Goal: Task Accomplishment & Management: Use online tool/utility

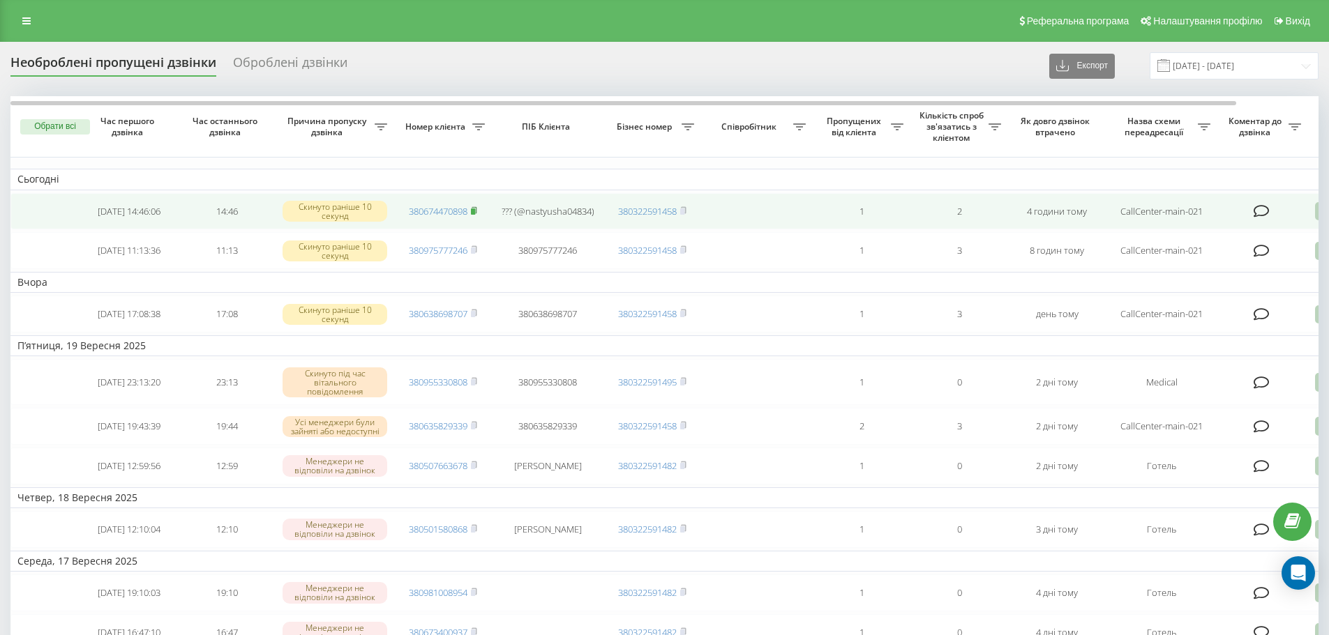
click at [474, 210] on rect at bounding box center [473, 212] width 4 height 6
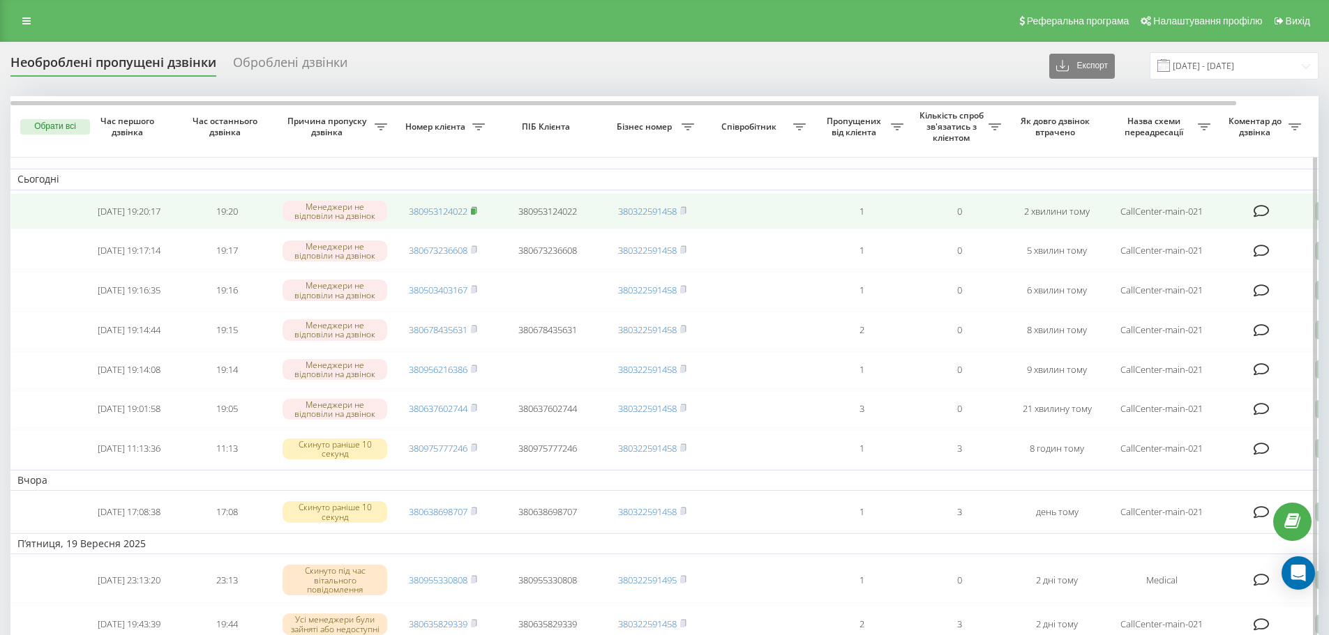
click at [474, 209] on icon at bounding box center [474, 210] width 6 height 8
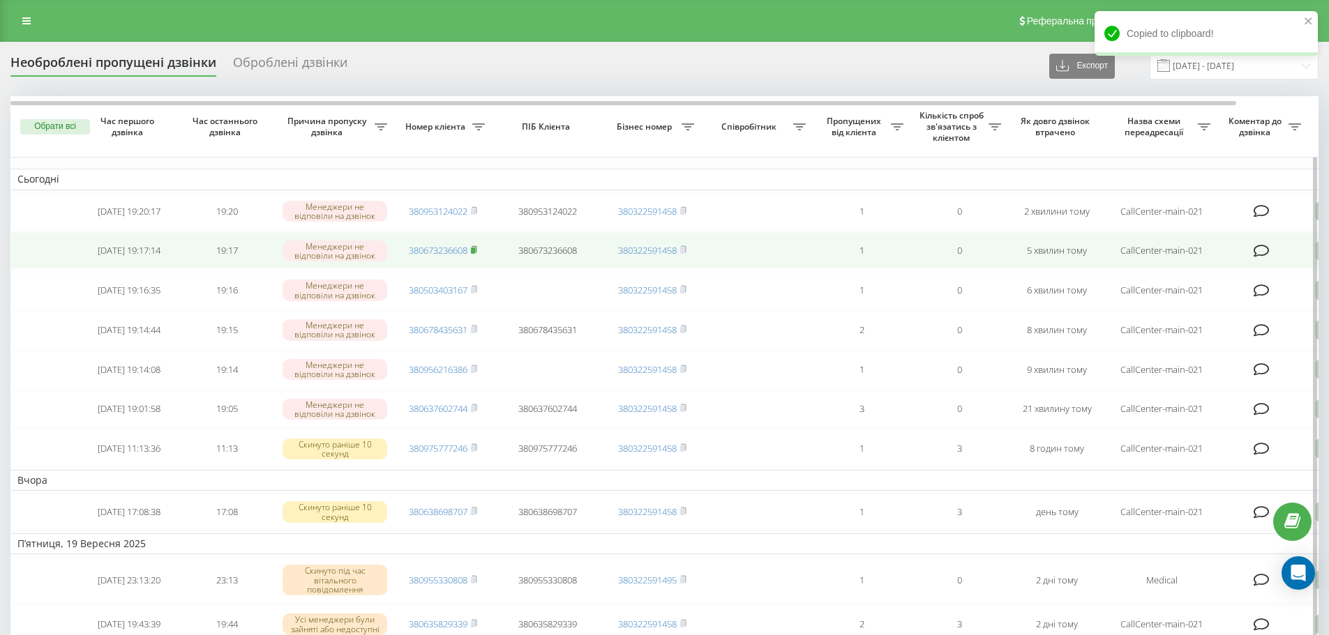
click at [477, 253] on icon at bounding box center [474, 250] width 6 height 8
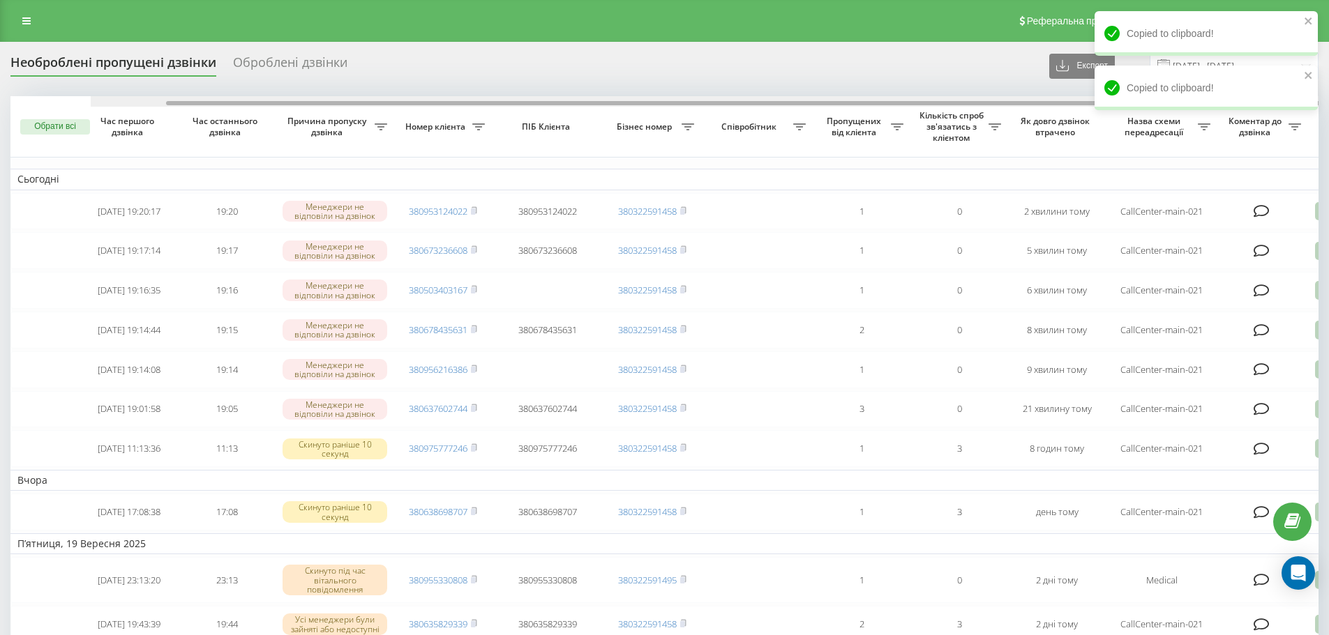
scroll to position [0, 87]
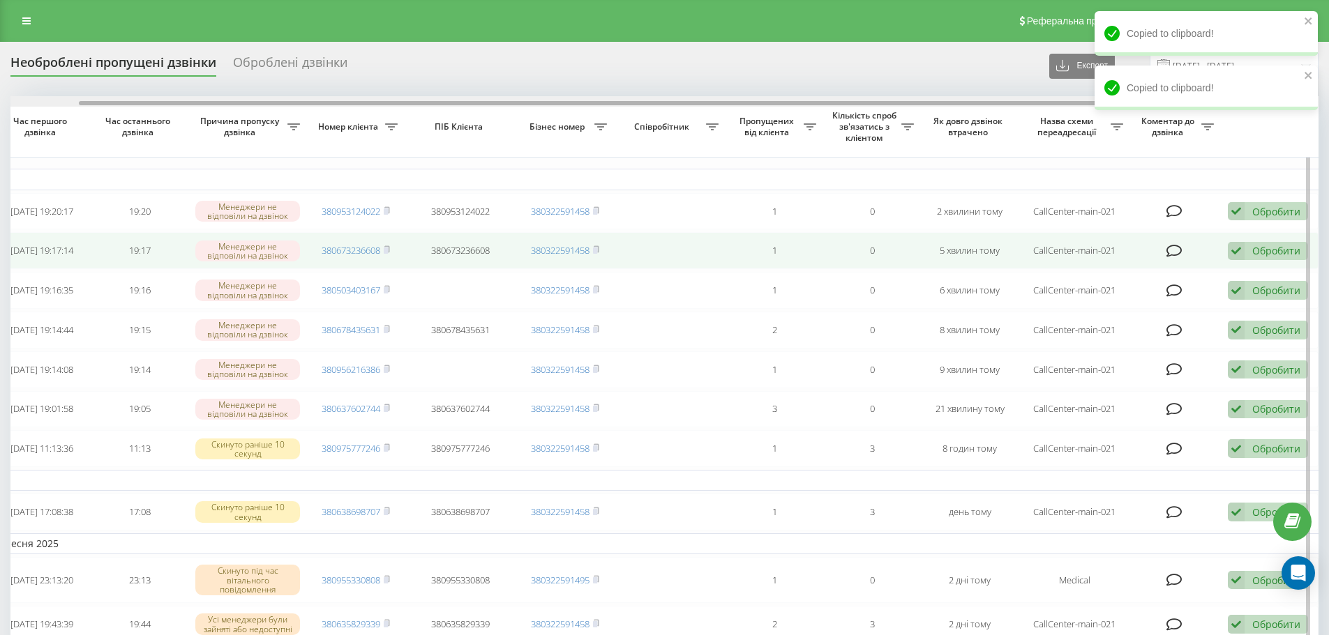
drag, startPoint x: 710, startPoint y: 104, endPoint x: 1093, endPoint y: 234, distance: 404.5
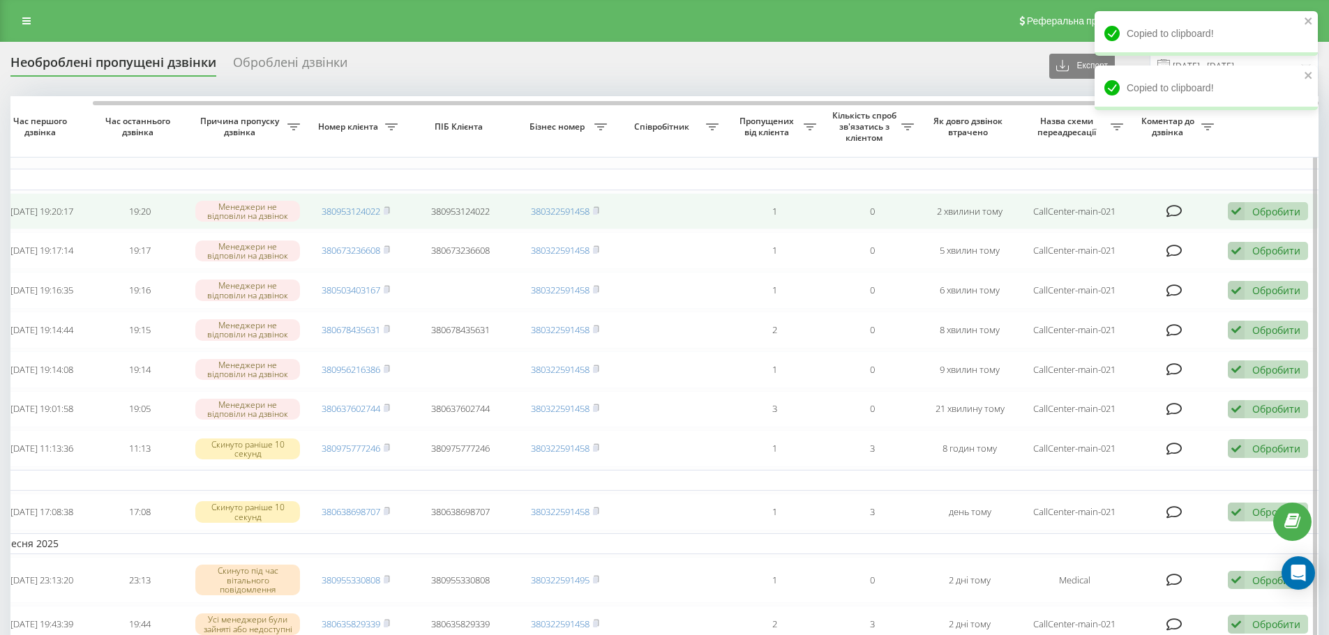
click at [1255, 213] on div "Обробити" at bounding box center [1276, 211] width 48 height 13
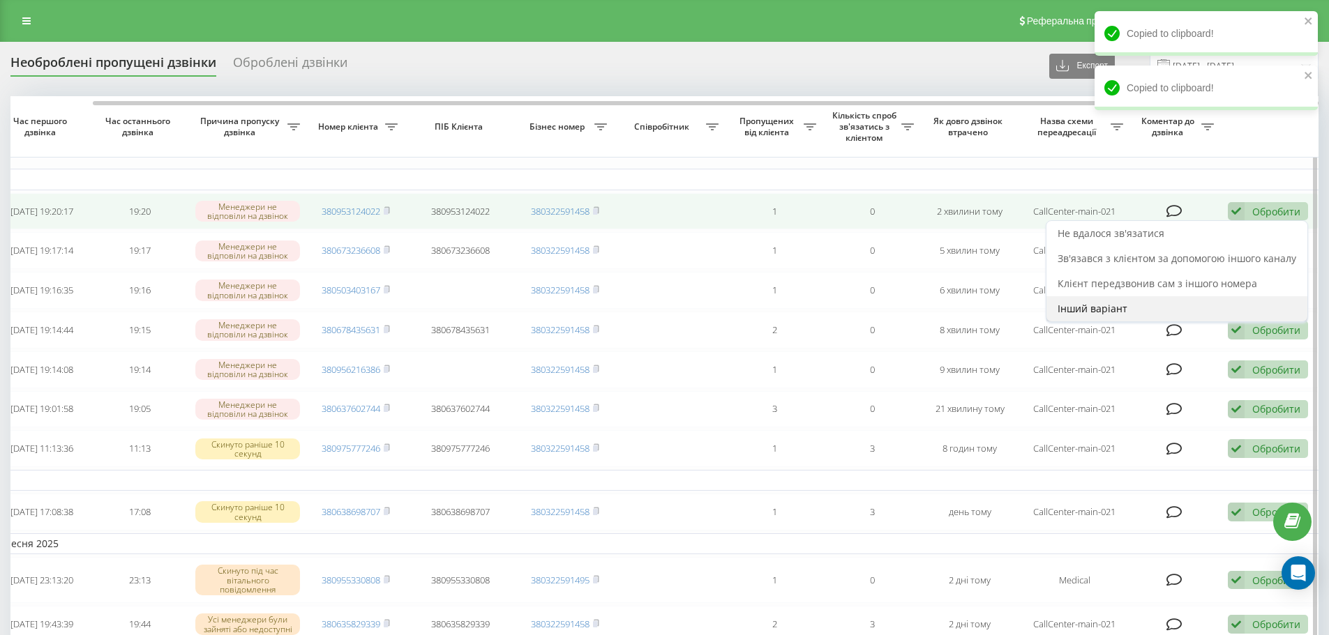
click at [1080, 311] on span "Інший варіант" at bounding box center [1092, 308] width 70 height 13
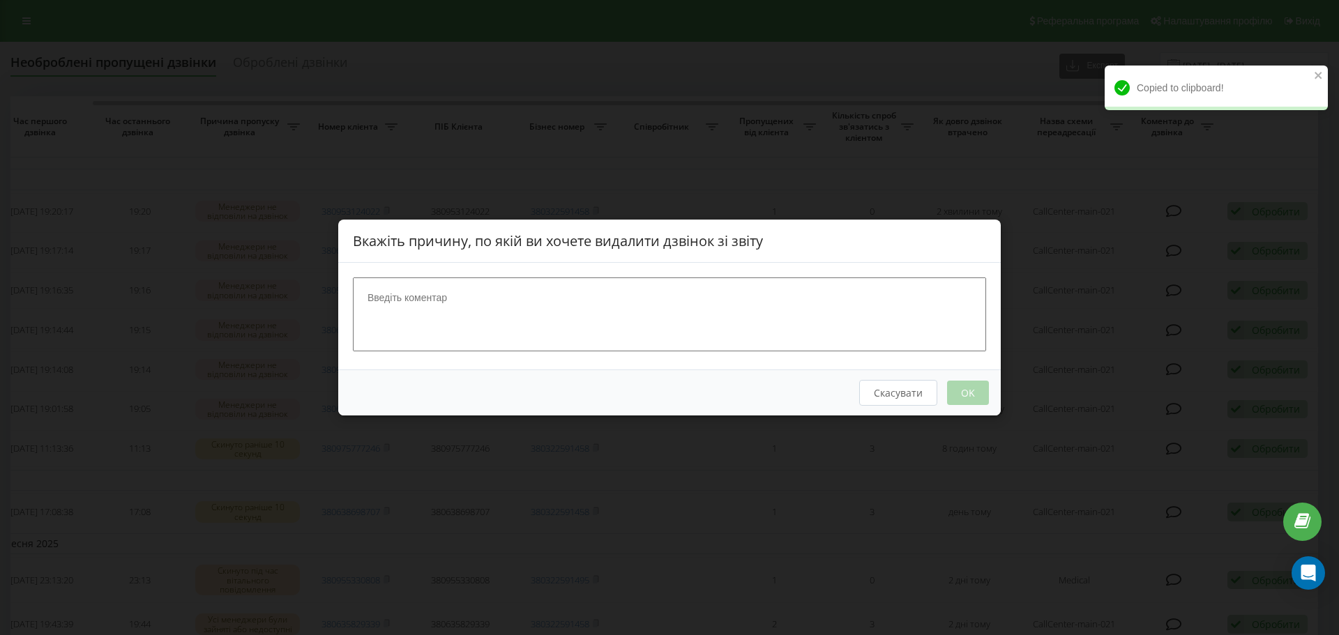
click at [698, 317] on textarea at bounding box center [669, 315] width 633 height 74
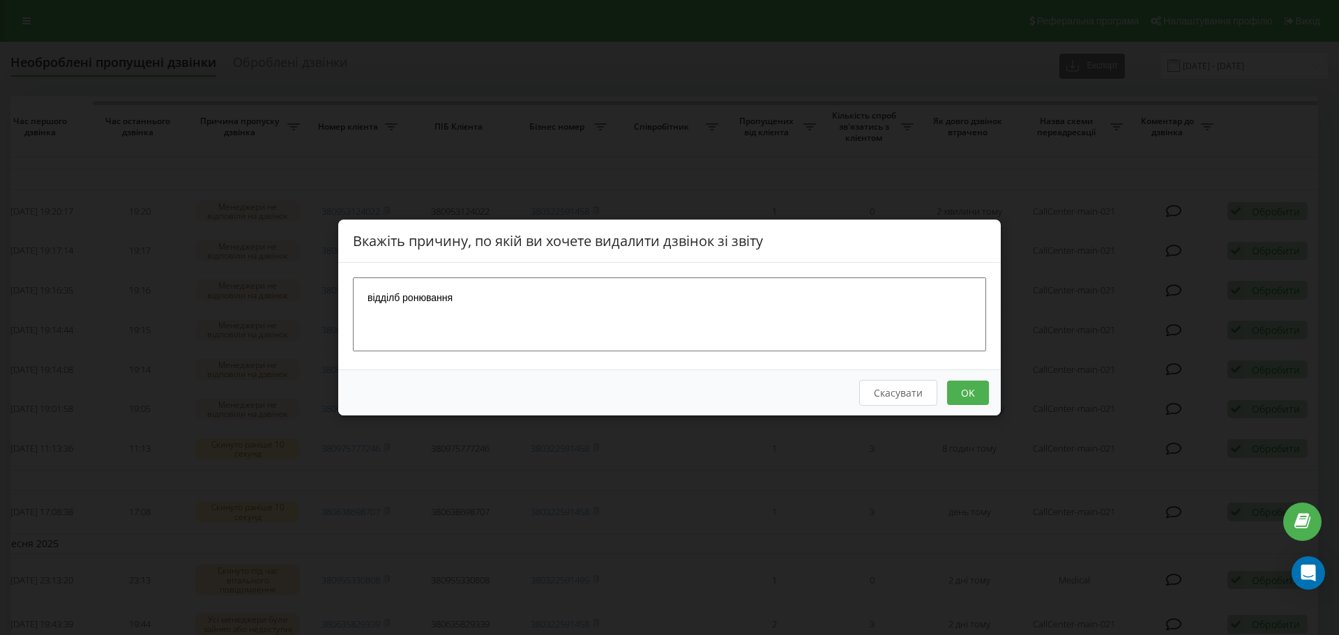
type textarea "відділб ронювання"
drag, startPoint x: 400, startPoint y: 299, endPoint x: 423, endPoint y: 302, distance: 23.3
click at [400, 299] on textarea "відділб ронювання" at bounding box center [669, 315] width 633 height 74
click at [962, 395] on button "OK" at bounding box center [968, 393] width 42 height 24
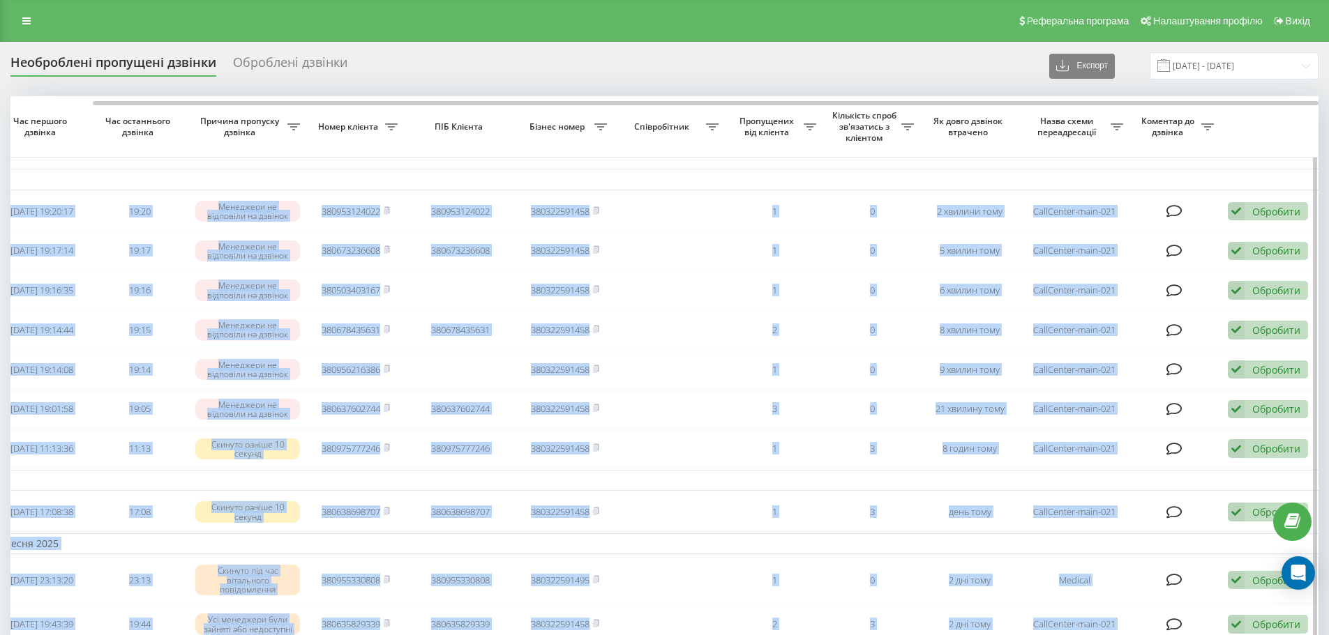
drag, startPoint x: 1011, startPoint y: 99, endPoint x: 1283, endPoint y: 135, distance: 274.3
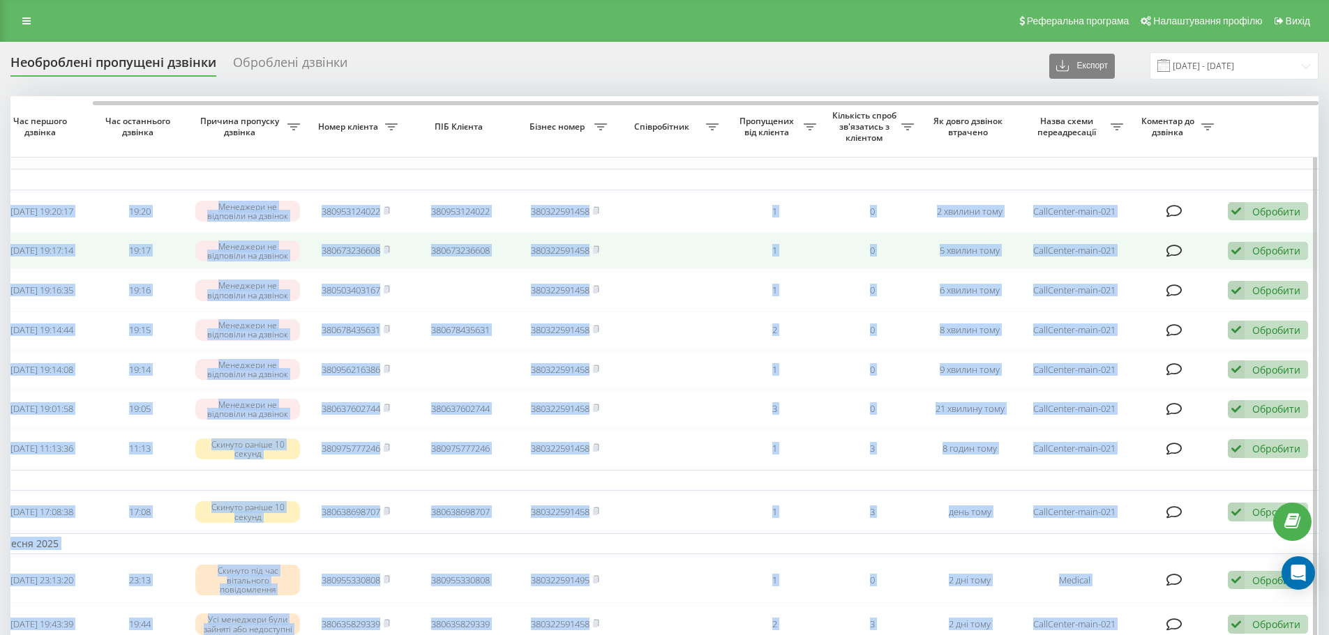
click at [1281, 248] on div "Обробити" at bounding box center [1276, 250] width 48 height 13
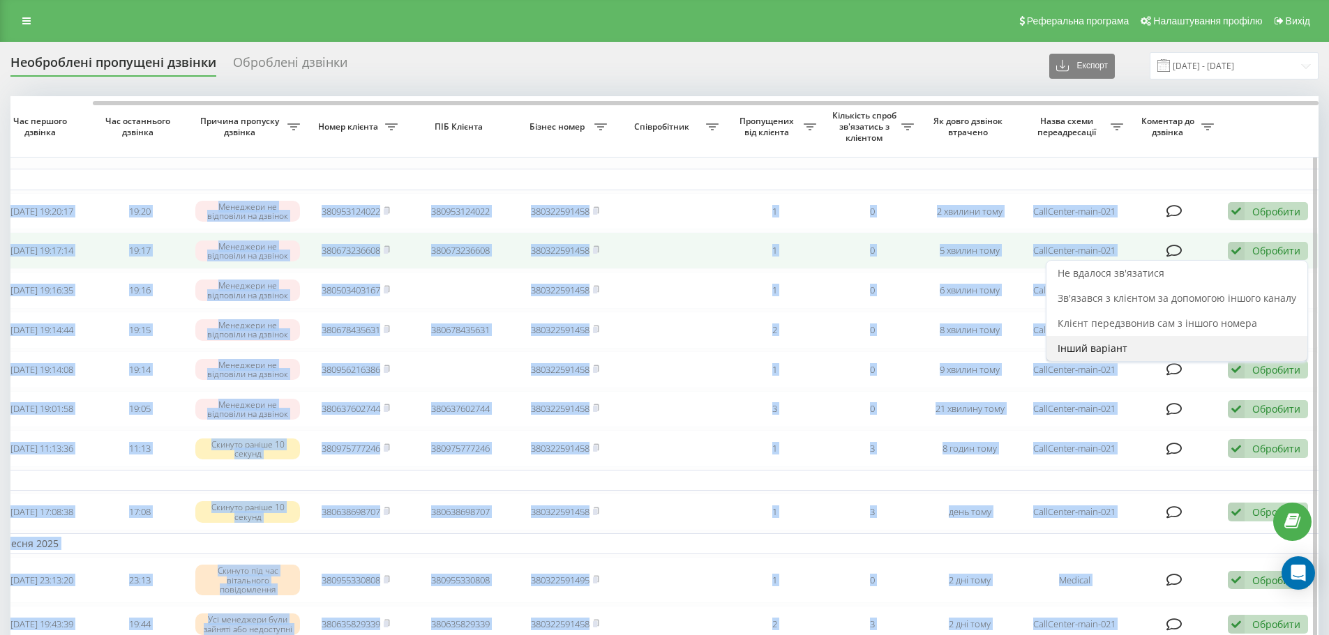
click at [1176, 341] on div "Інший варіант" at bounding box center [1176, 348] width 261 height 25
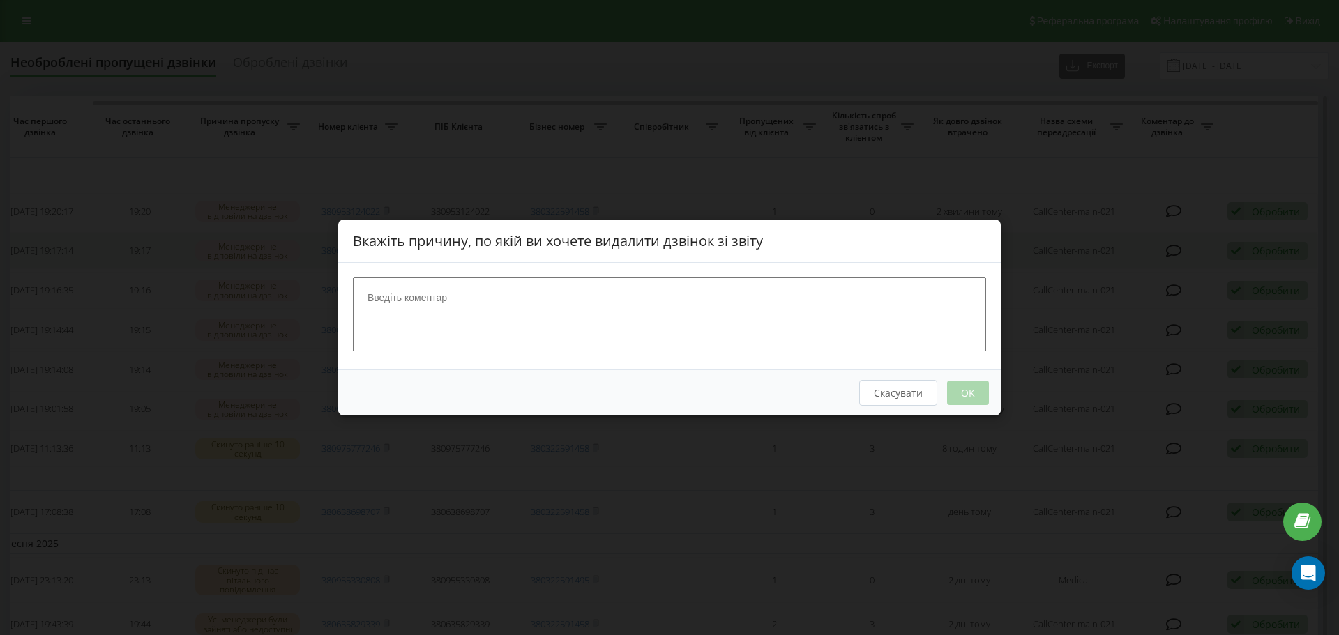
click at [750, 314] on textarea at bounding box center [669, 315] width 633 height 74
type textarea "рецепція готелю"
click at [953, 402] on button "OK" at bounding box center [968, 393] width 42 height 24
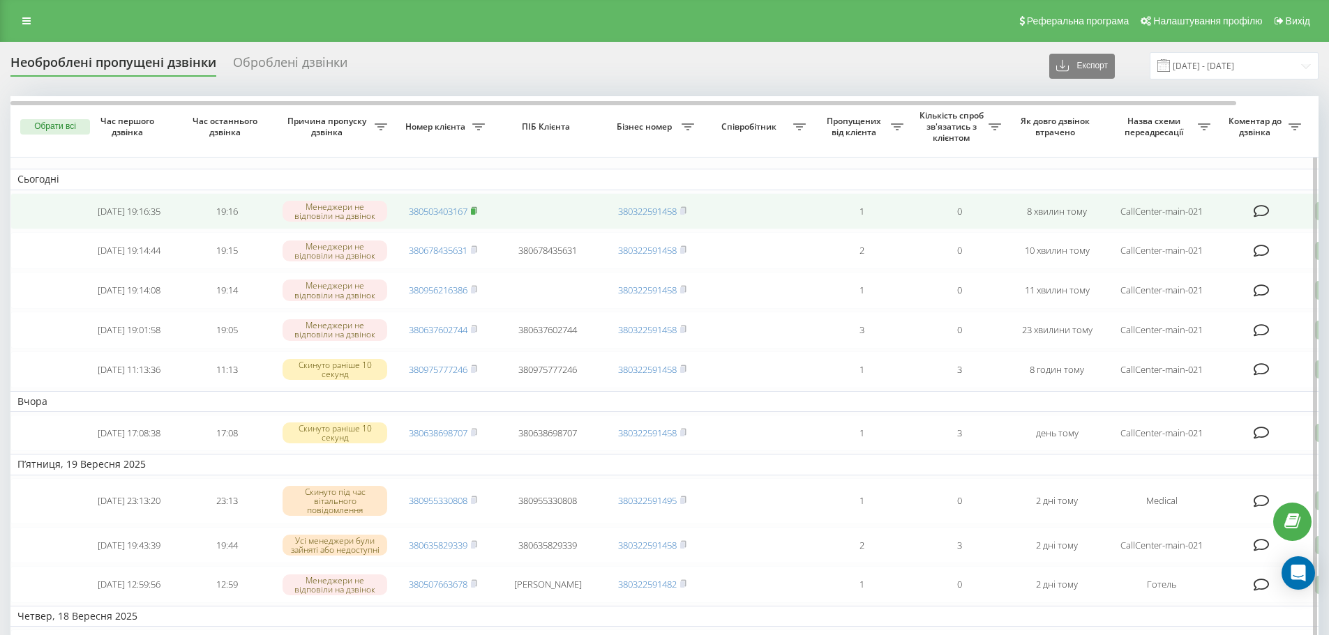
click at [475, 213] on rect at bounding box center [473, 212] width 4 height 6
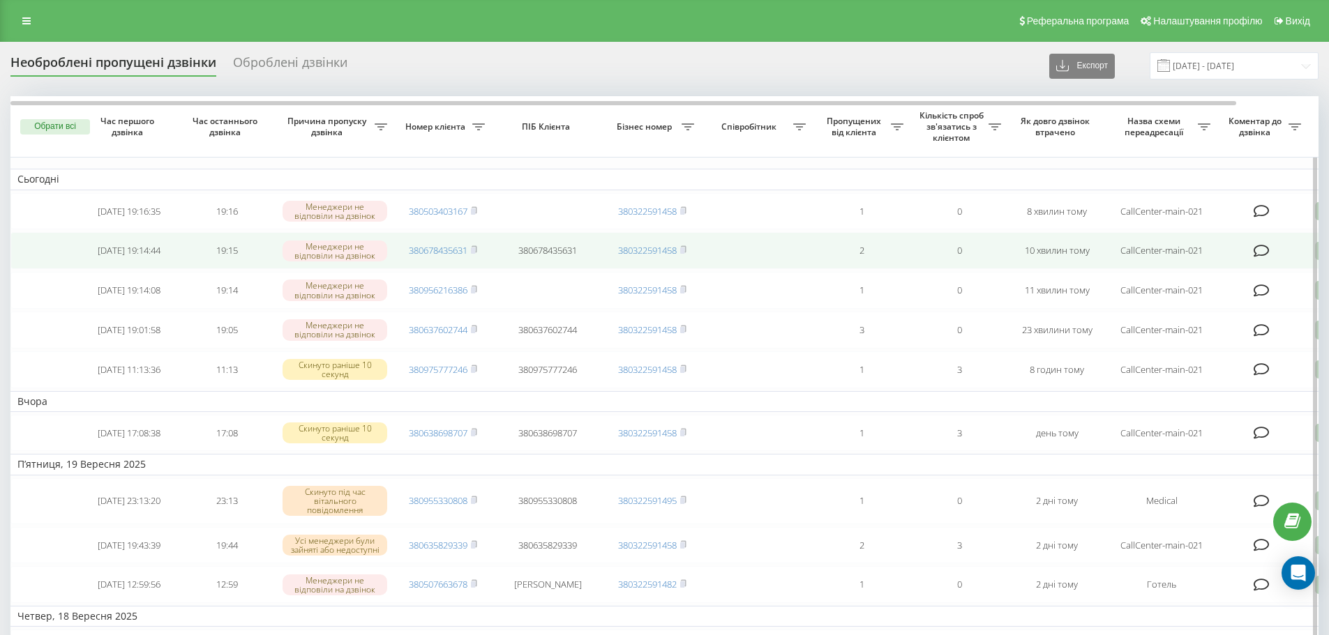
click at [472, 255] on span "380678435631" at bounding box center [443, 250] width 68 height 13
click at [474, 254] on rect at bounding box center [473, 251] width 4 height 6
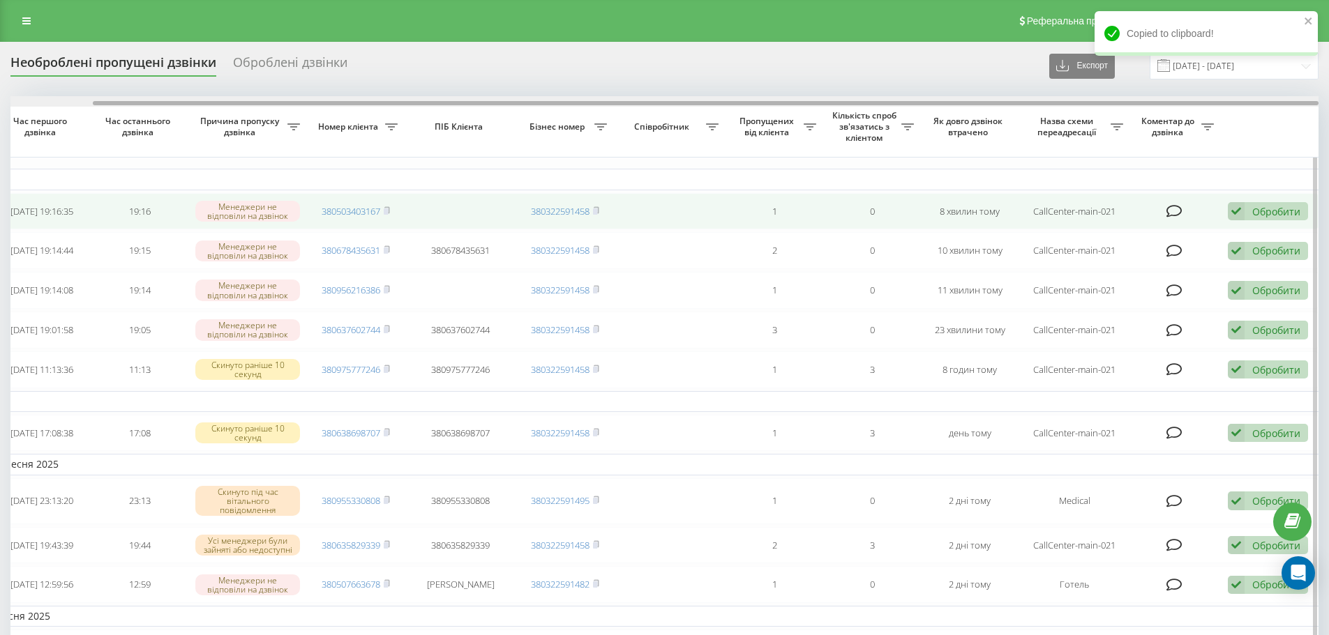
drag, startPoint x: 960, startPoint y: 102, endPoint x: 1173, endPoint y: 201, distance: 235.3
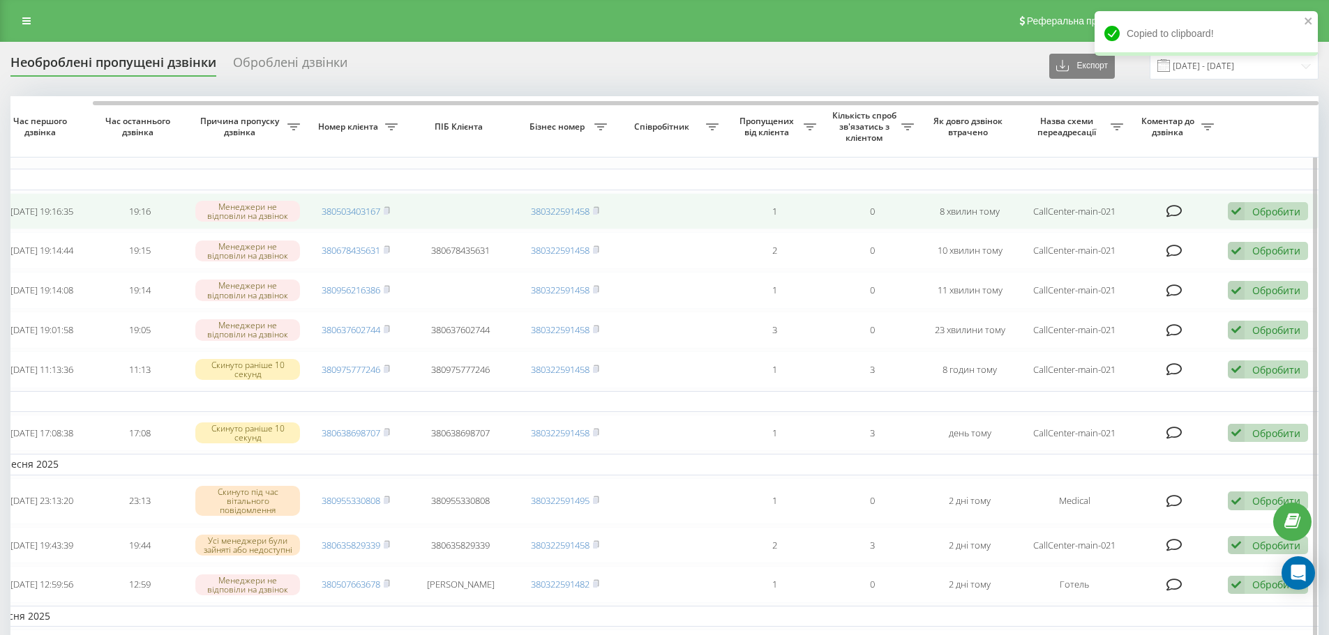
click at [1244, 215] on icon at bounding box center [1236, 211] width 17 height 19
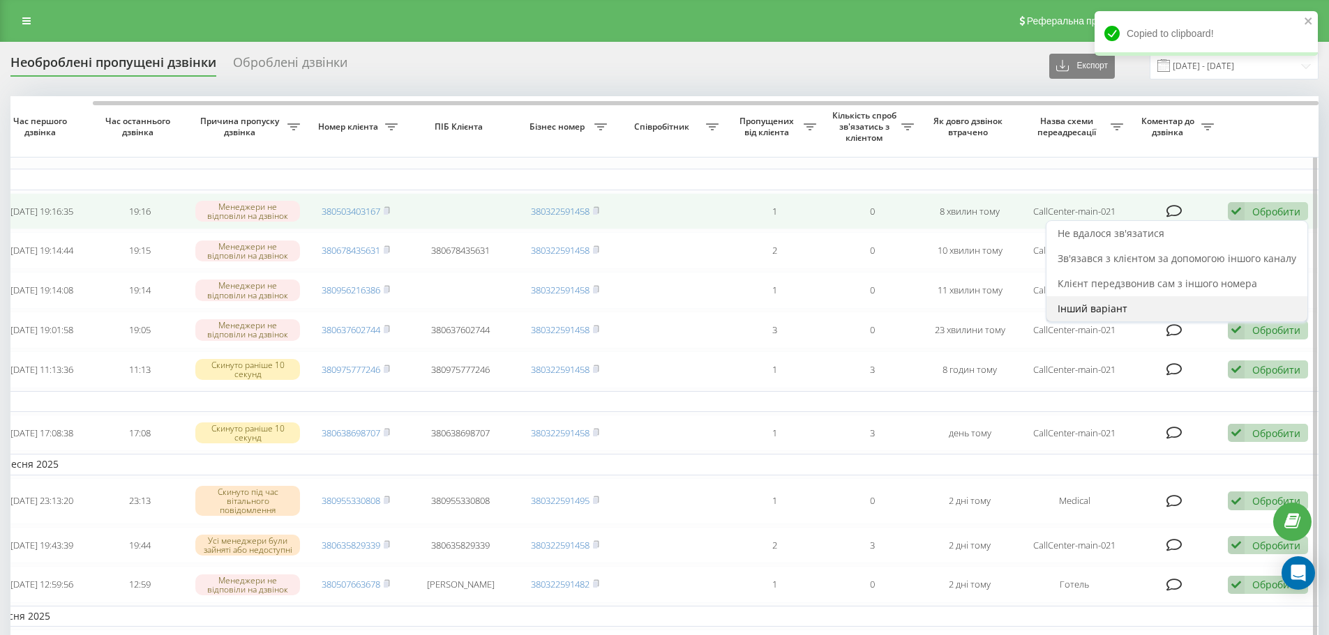
click at [1160, 307] on div "Інший варіант" at bounding box center [1176, 308] width 261 height 25
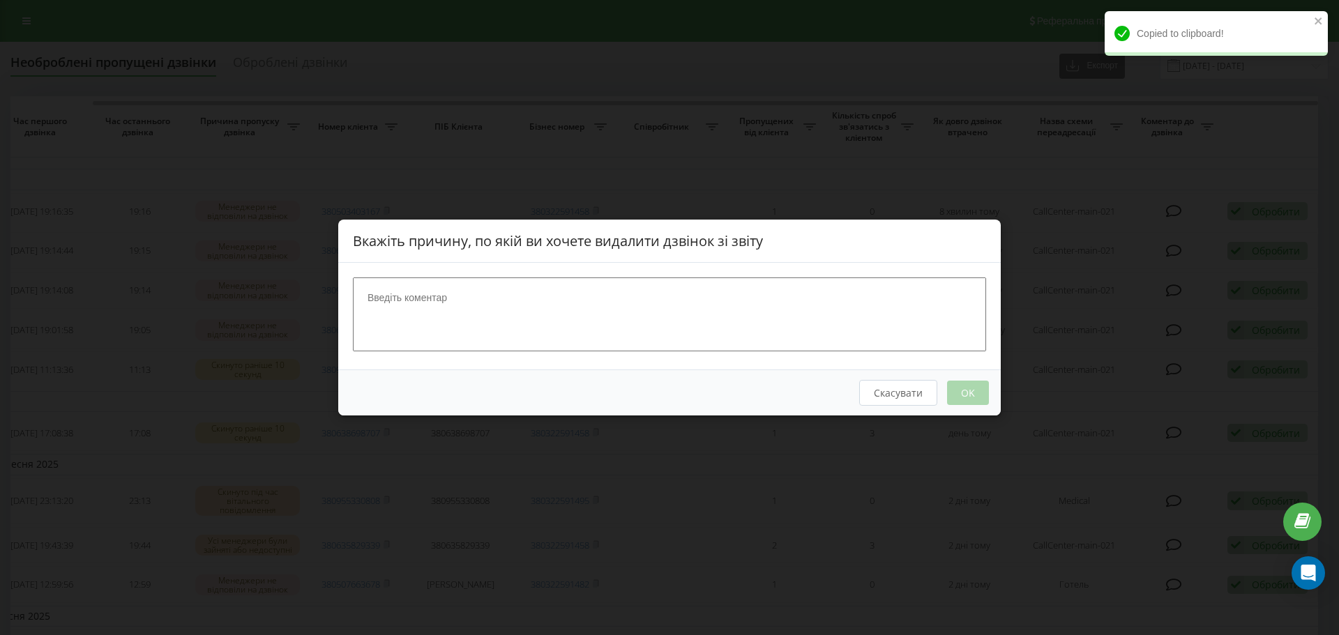
click at [522, 322] on textarea at bounding box center [669, 315] width 633 height 74
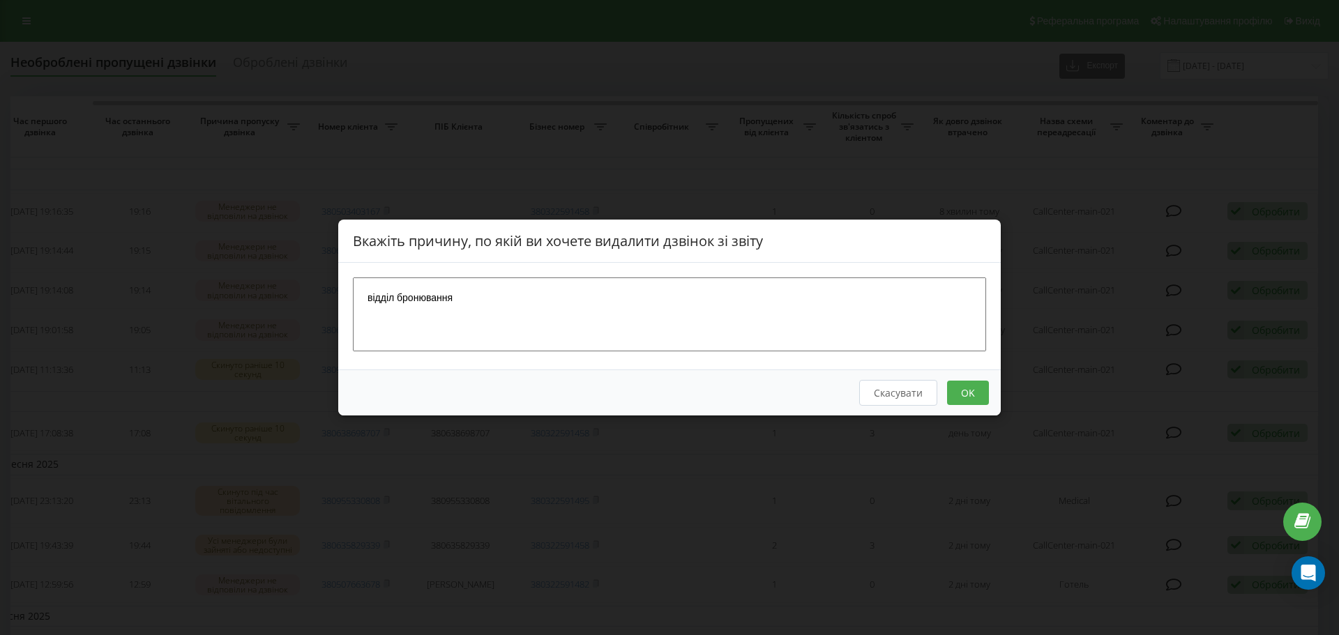
type textarea "відділ бронювання"
click at [964, 394] on button "OK" at bounding box center [968, 393] width 42 height 24
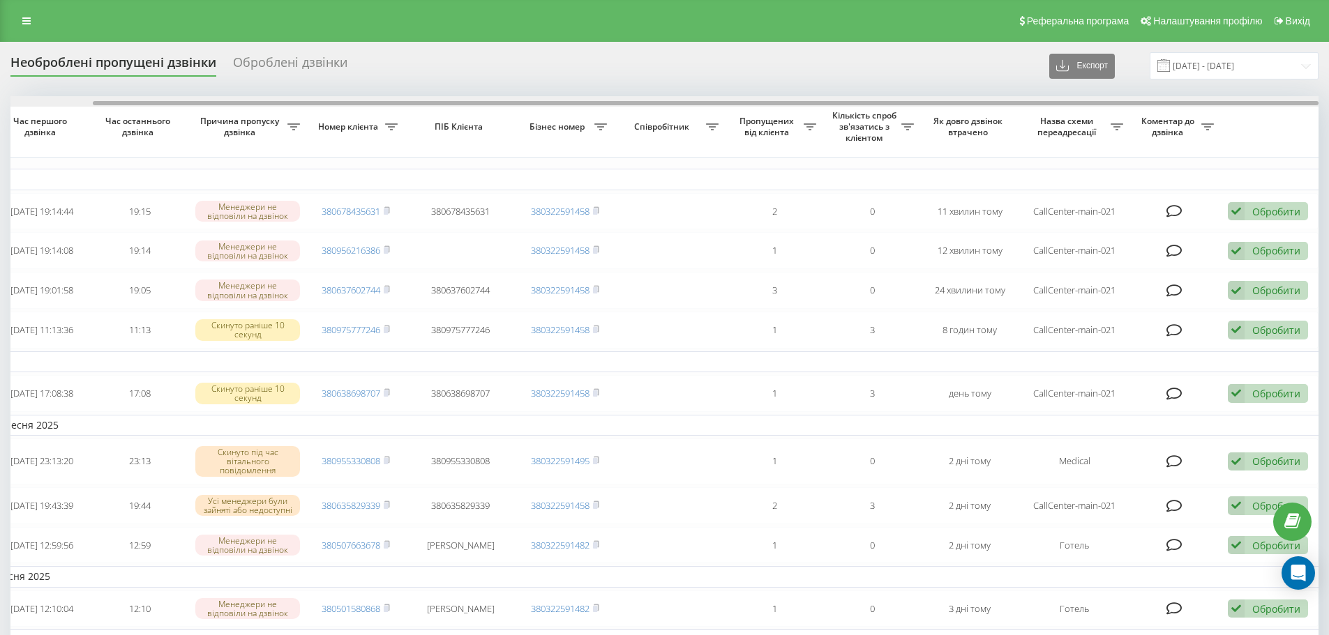
drag, startPoint x: 815, startPoint y: 104, endPoint x: 1201, endPoint y: 176, distance: 392.5
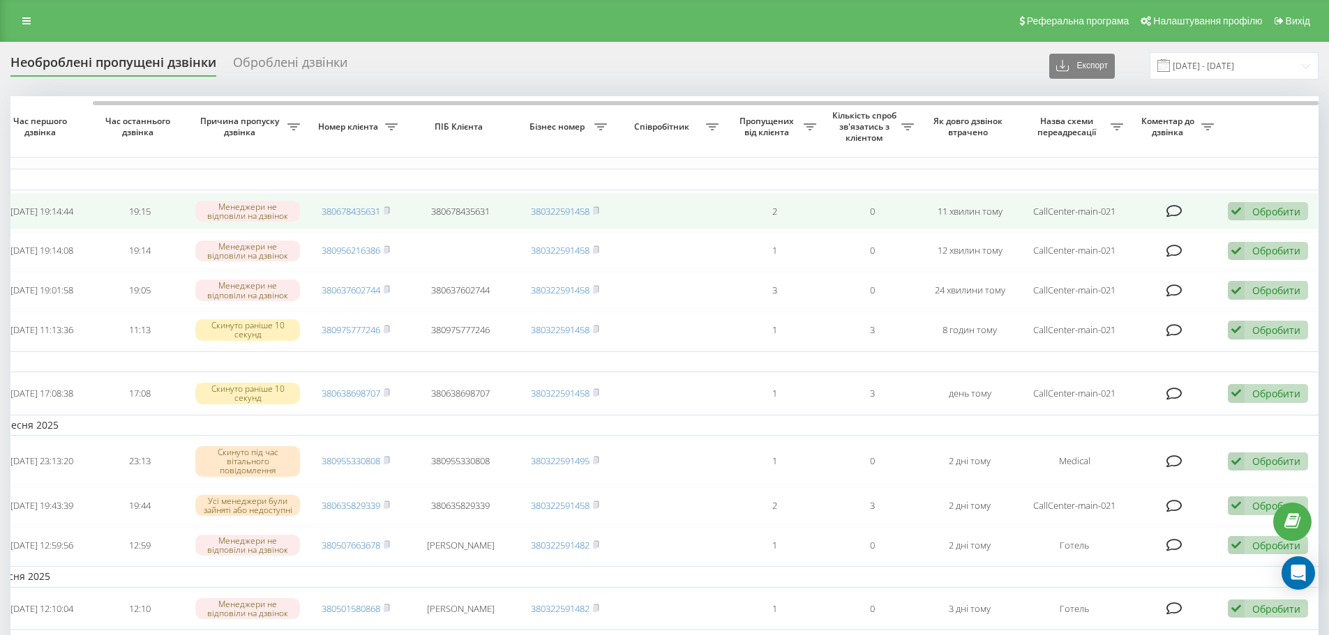
click at [1243, 209] on icon at bounding box center [1236, 211] width 17 height 19
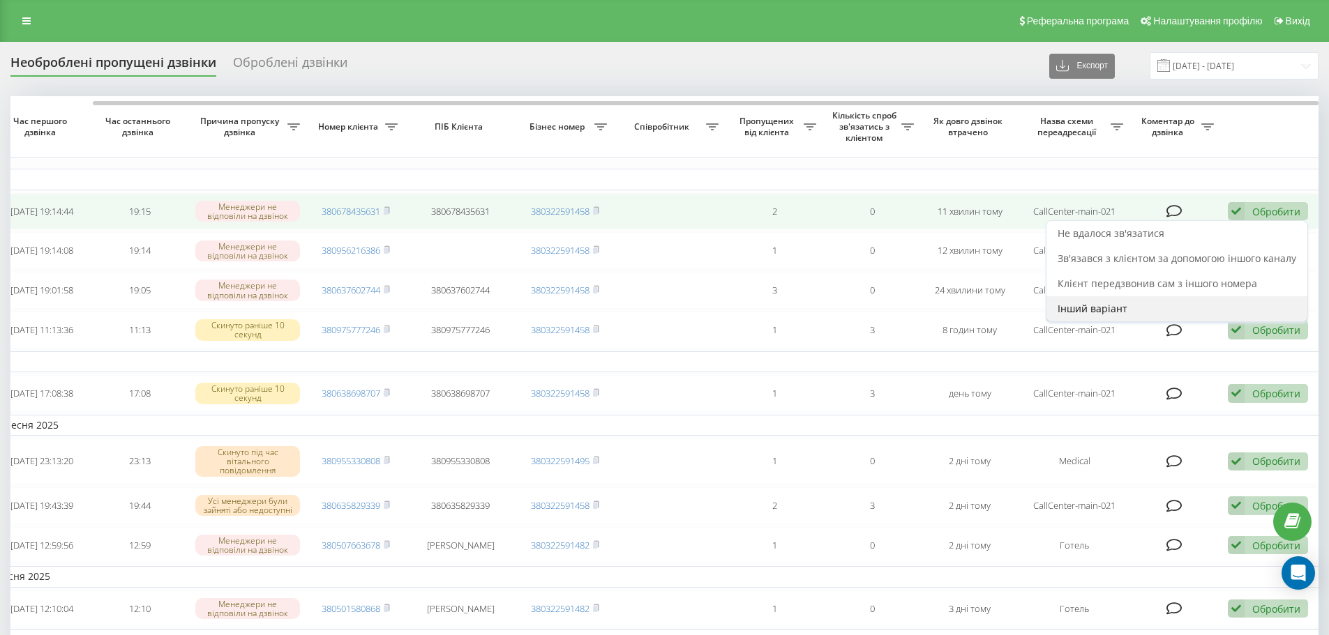
click at [1130, 303] on div "Інший варіант" at bounding box center [1176, 308] width 261 height 25
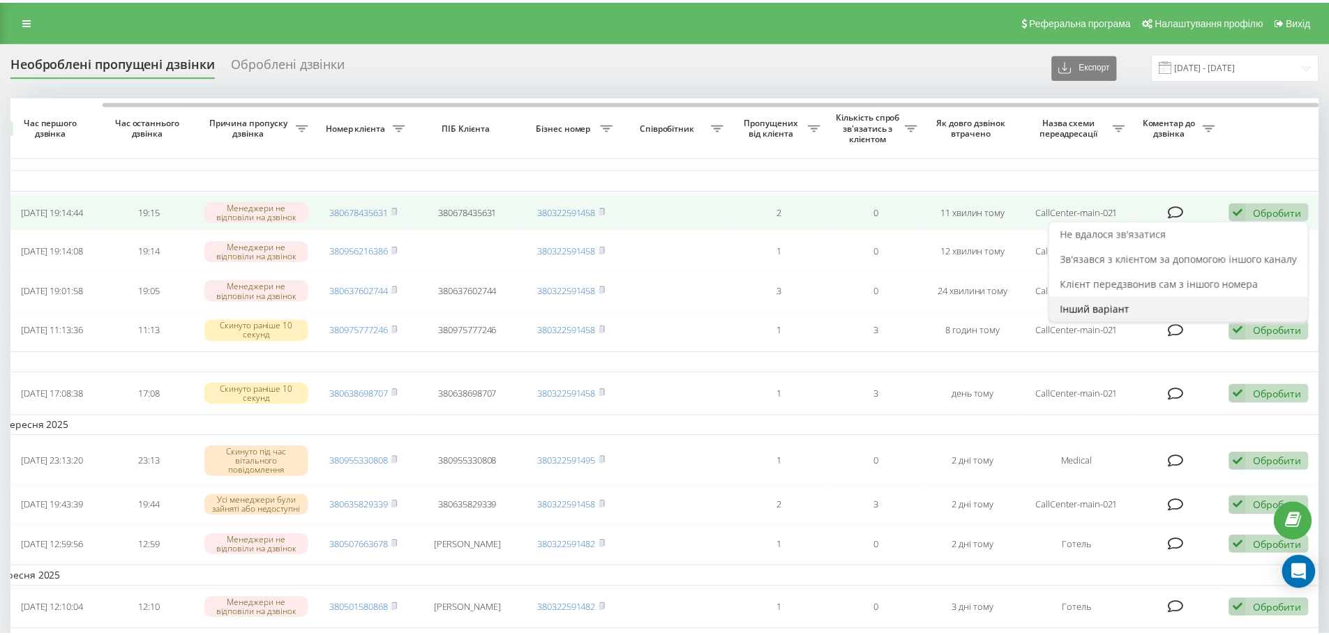
scroll to position [0, 77]
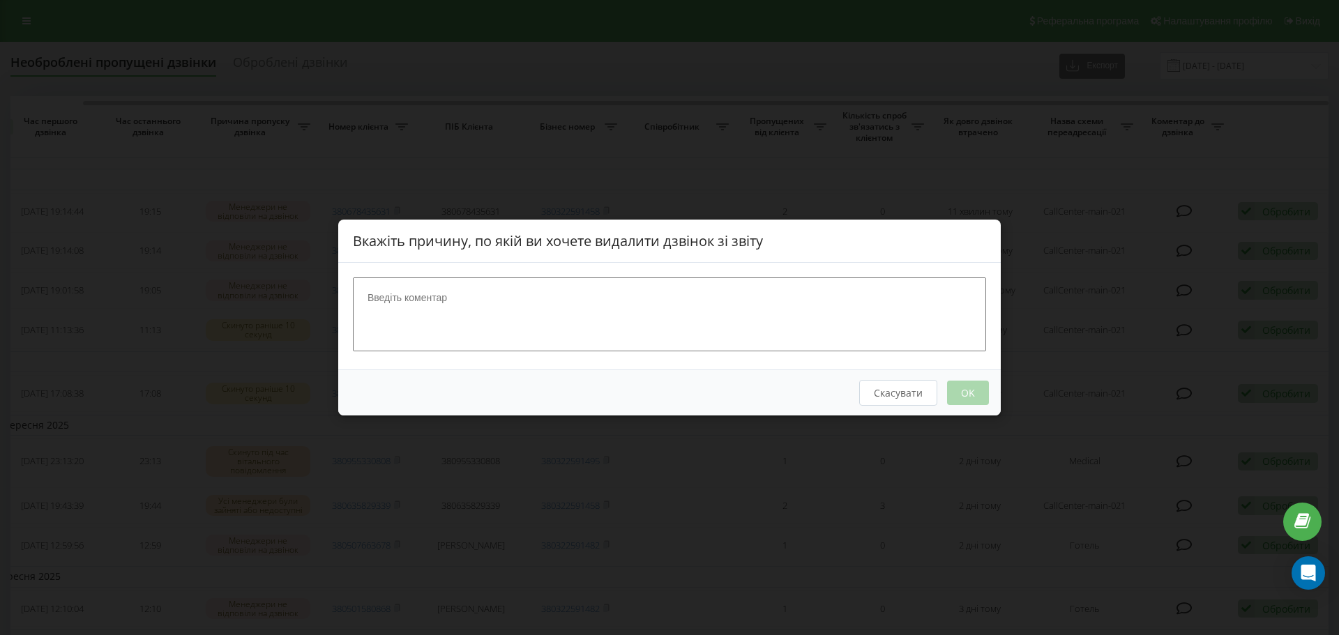
click at [763, 273] on div at bounding box center [669, 316] width 663 height 107
click at [762, 293] on textarea at bounding box center [669, 315] width 633 height 74
type textarea "тера"
click at [972, 398] on button "OK" at bounding box center [968, 393] width 42 height 24
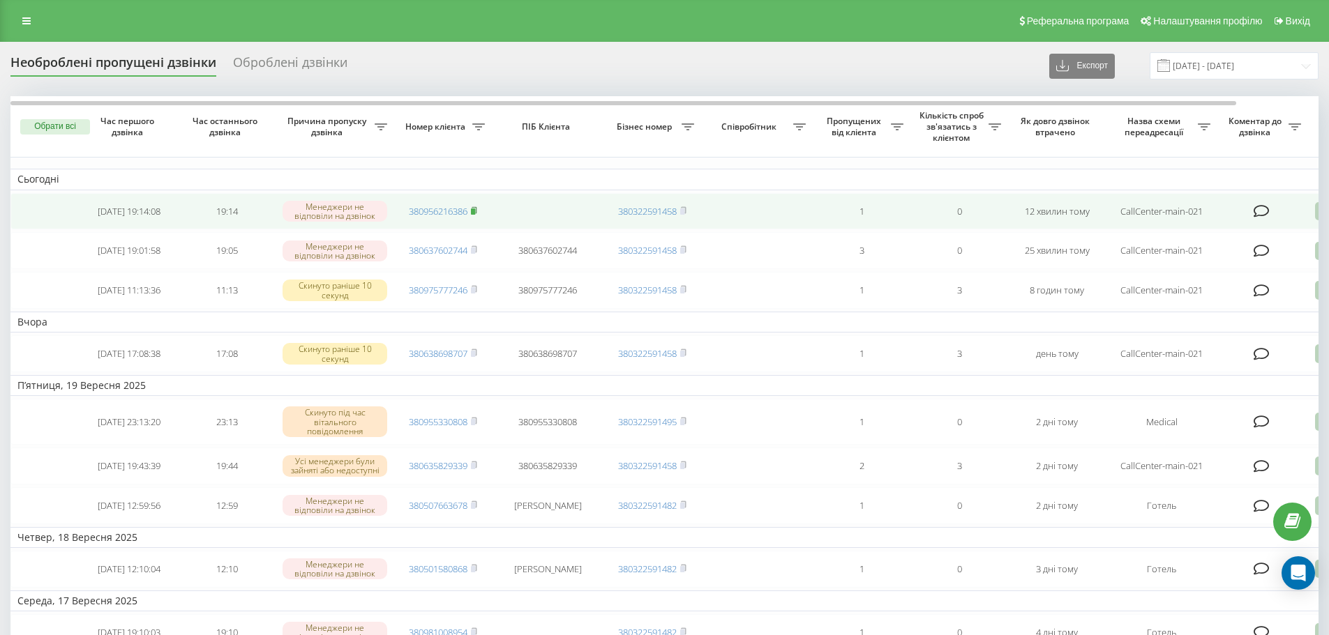
click at [475, 209] on icon at bounding box center [474, 209] width 5 height 6
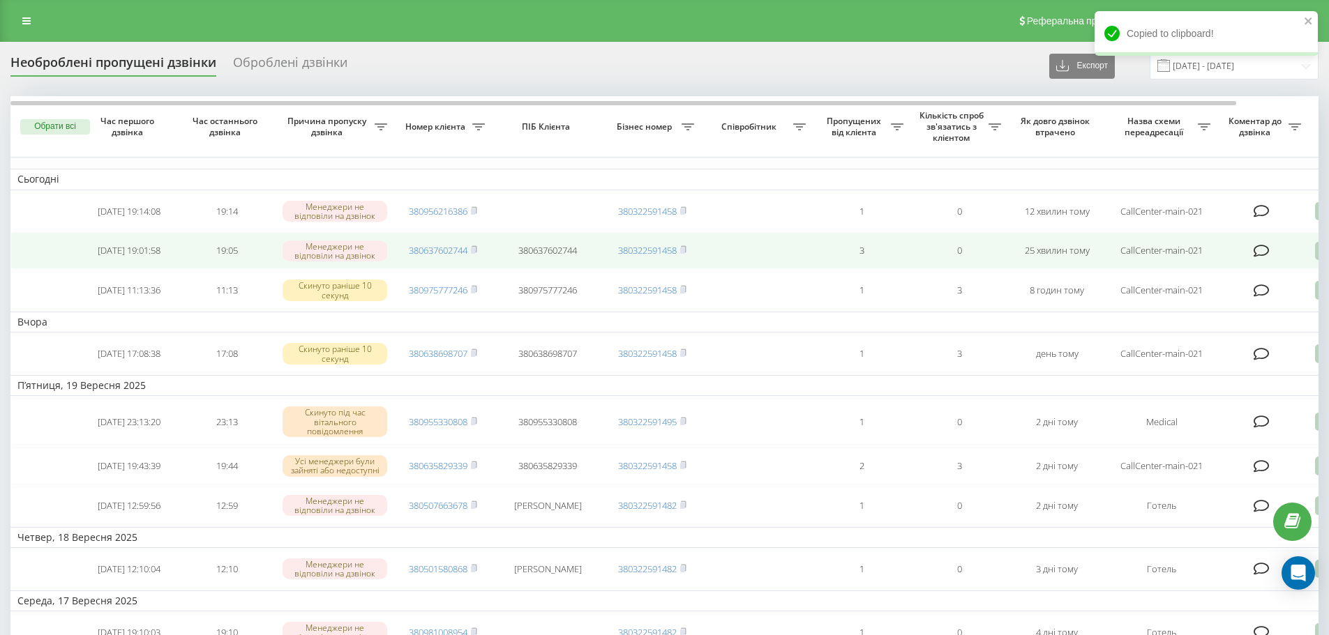
drag, startPoint x: 478, startPoint y: 253, endPoint x: 488, endPoint y: 253, distance: 10.5
click at [476, 252] on icon at bounding box center [474, 249] width 5 height 6
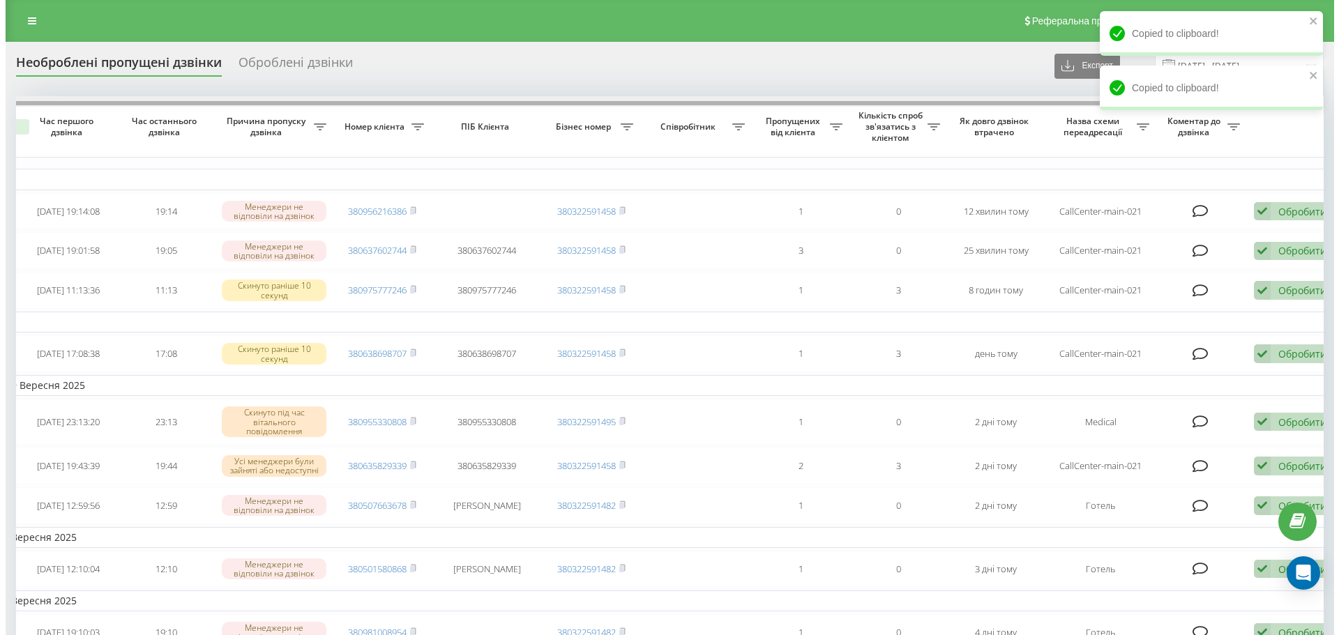
scroll to position [0, 87]
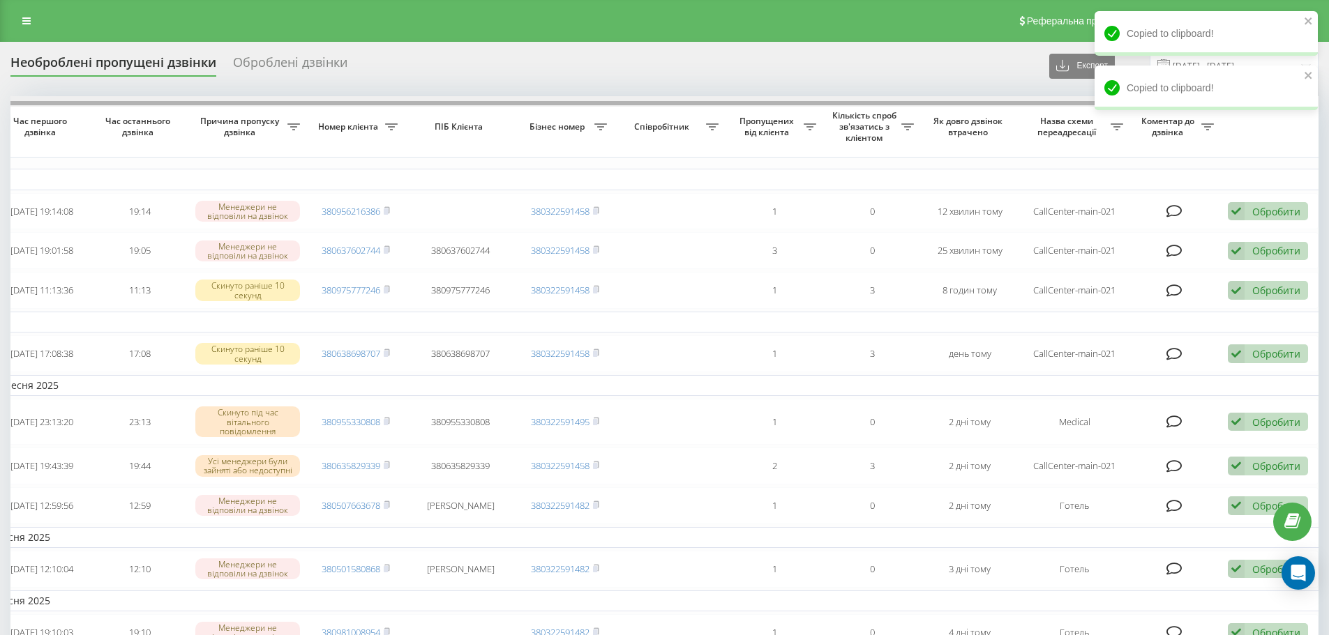
drag, startPoint x: 928, startPoint y: 105, endPoint x: 1042, endPoint y: 108, distance: 113.7
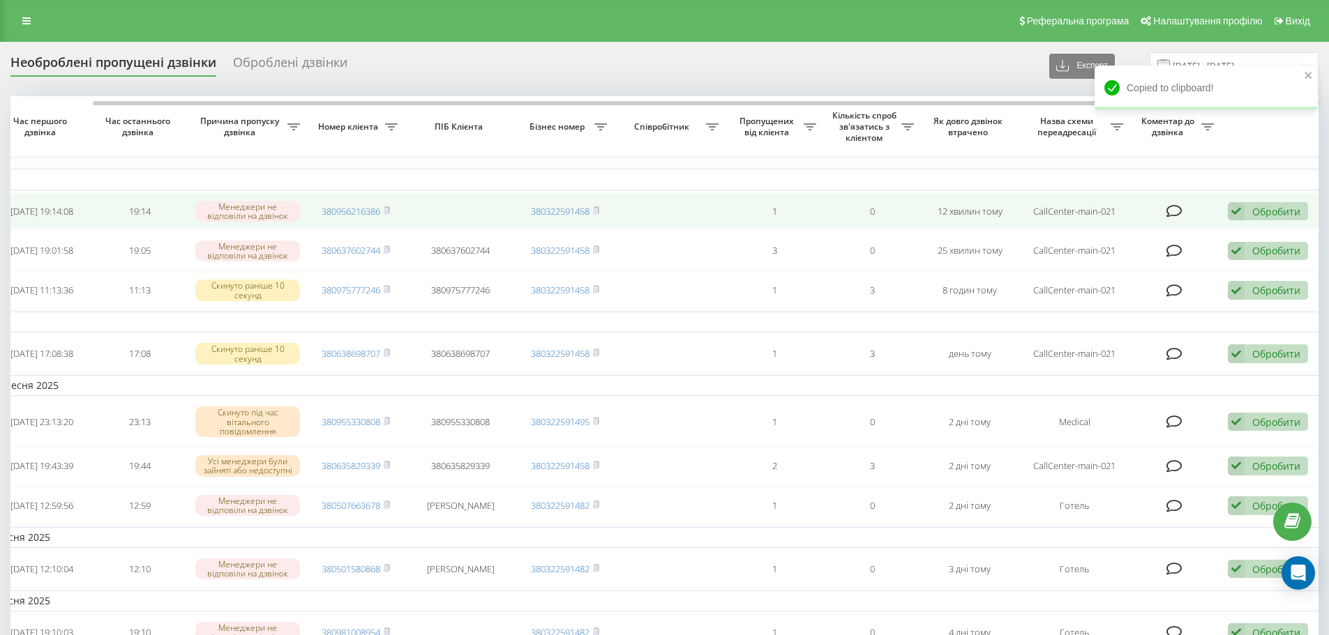
drag, startPoint x: 1274, startPoint y: 209, endPoint x: 995, endPoint y: 282, distance: 288.4
click at [1273, 209] on div "Обробити" at bounding box center [1276, 211] width 48 height 13
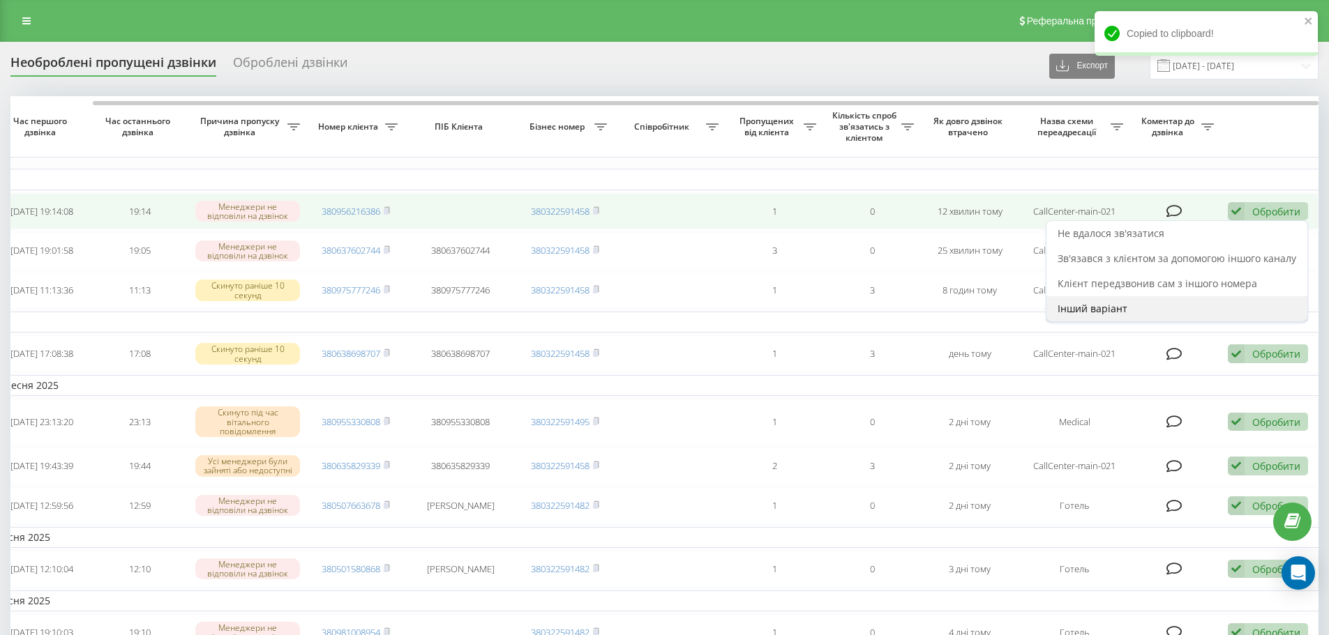
click at [1078, 309] on span "Інший варіант" at bounding box center [1092, 308] width 70 height 13
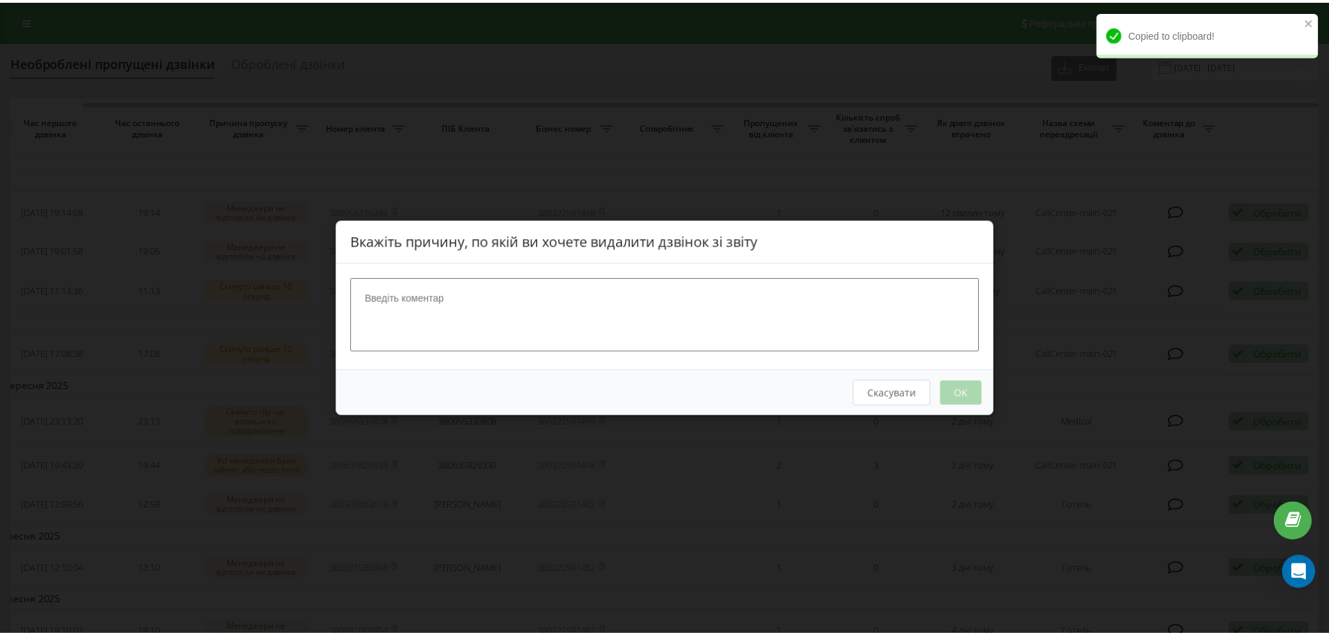
scroll to position [0, 77]
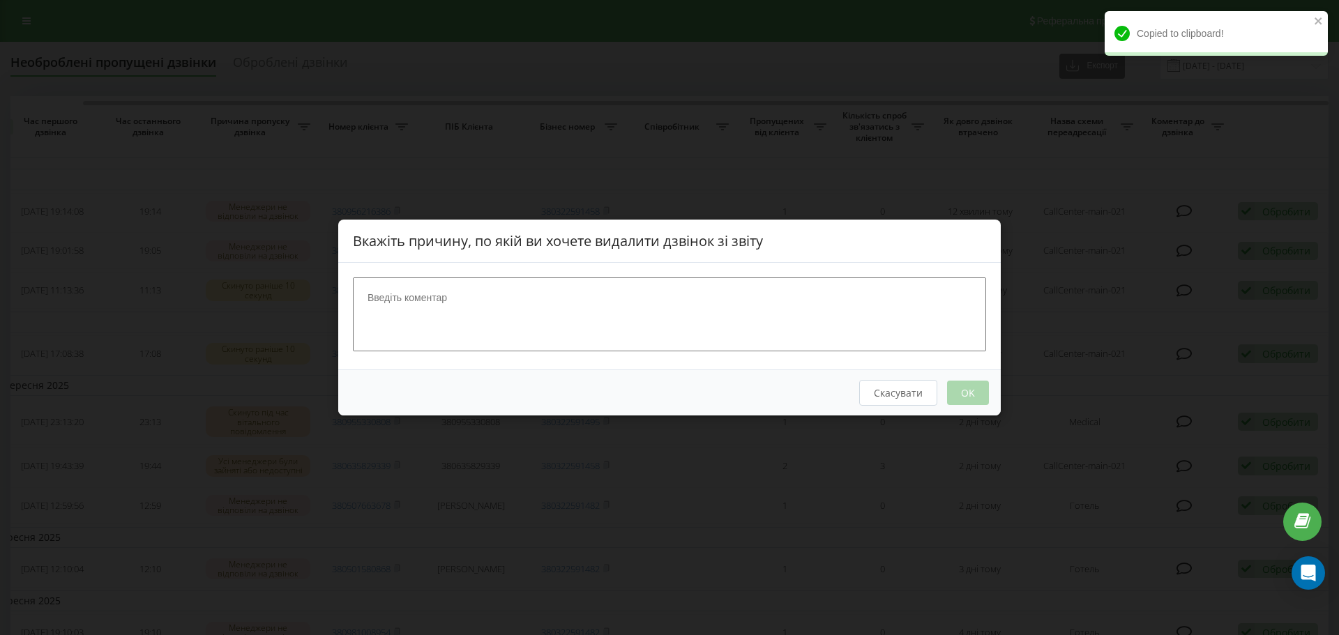
click at [751, 300] on textarea at bounding box center [669, 315] width 633 height 74
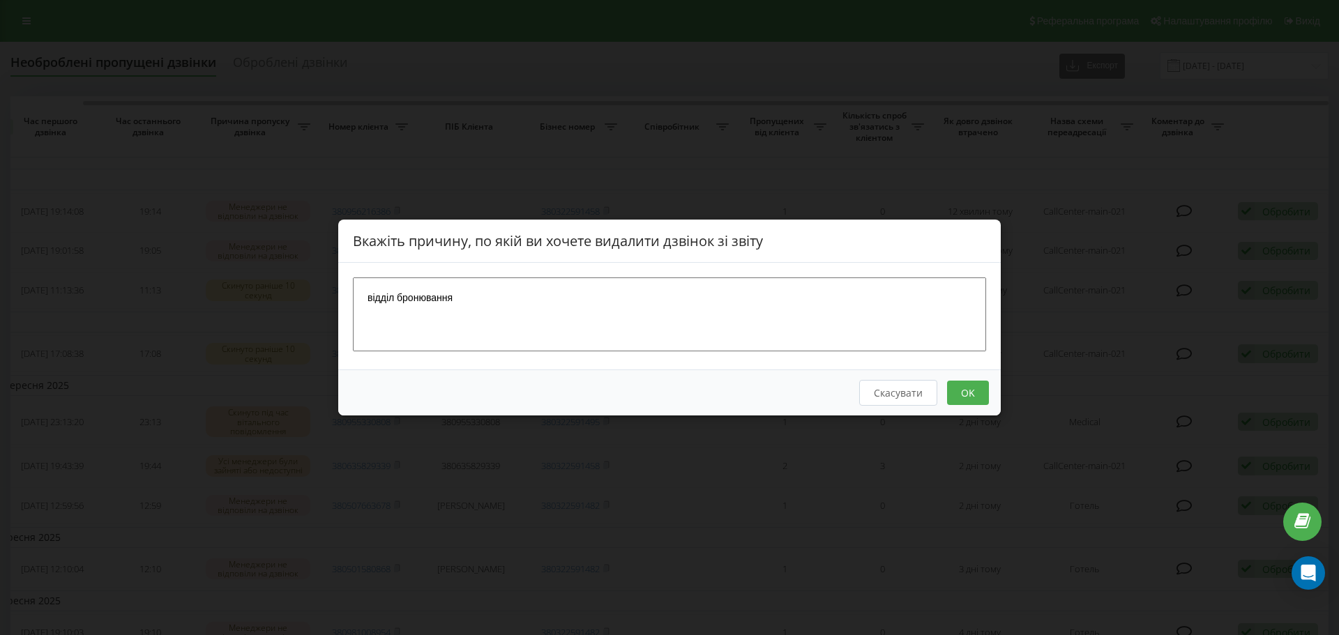
type textarea "відділ бронювання"
click at [957, 400] on button "OK" at bounding box center [968, 393] width 42 height 24
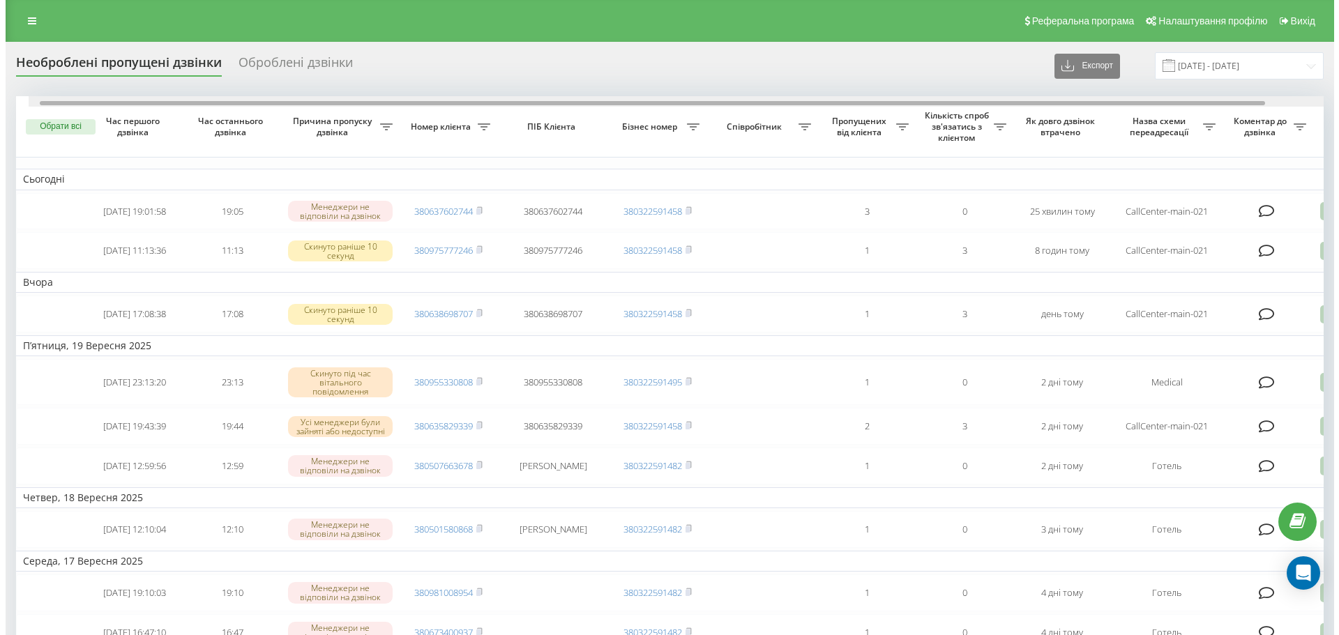
scroll to position [0, 87]
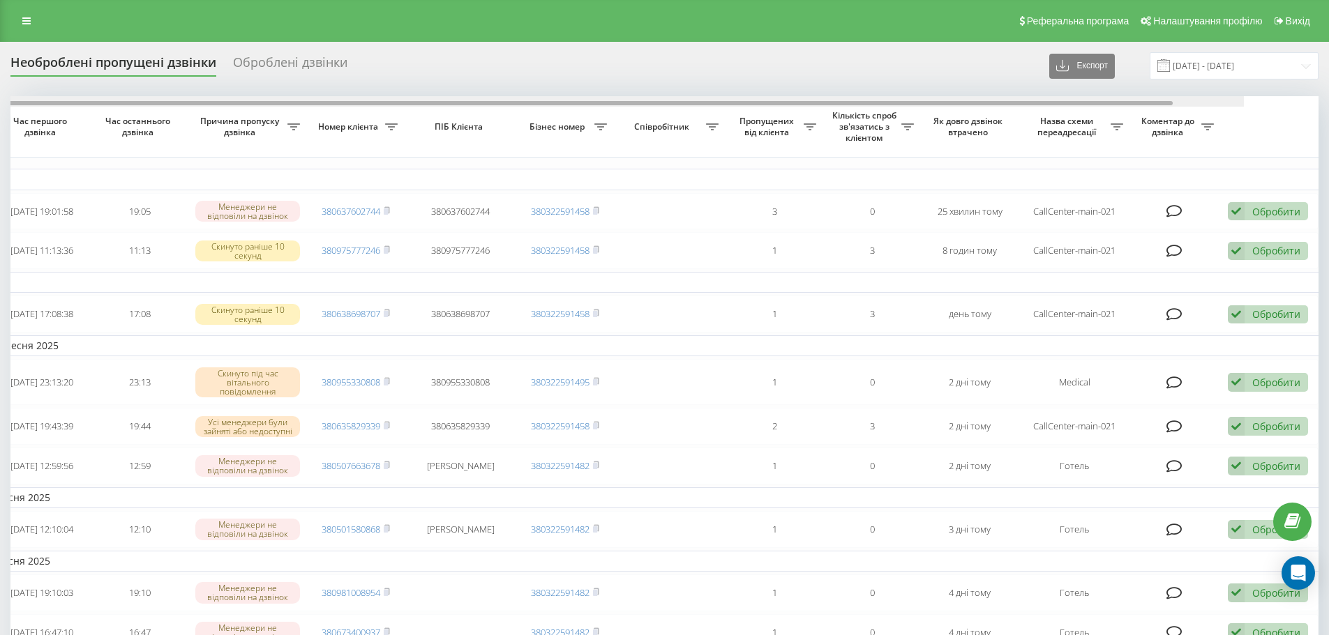
drag, startPoint x: 629, startPoint y: 103, endPoint x: 1115, endPoint y: 161, distance: 489.6
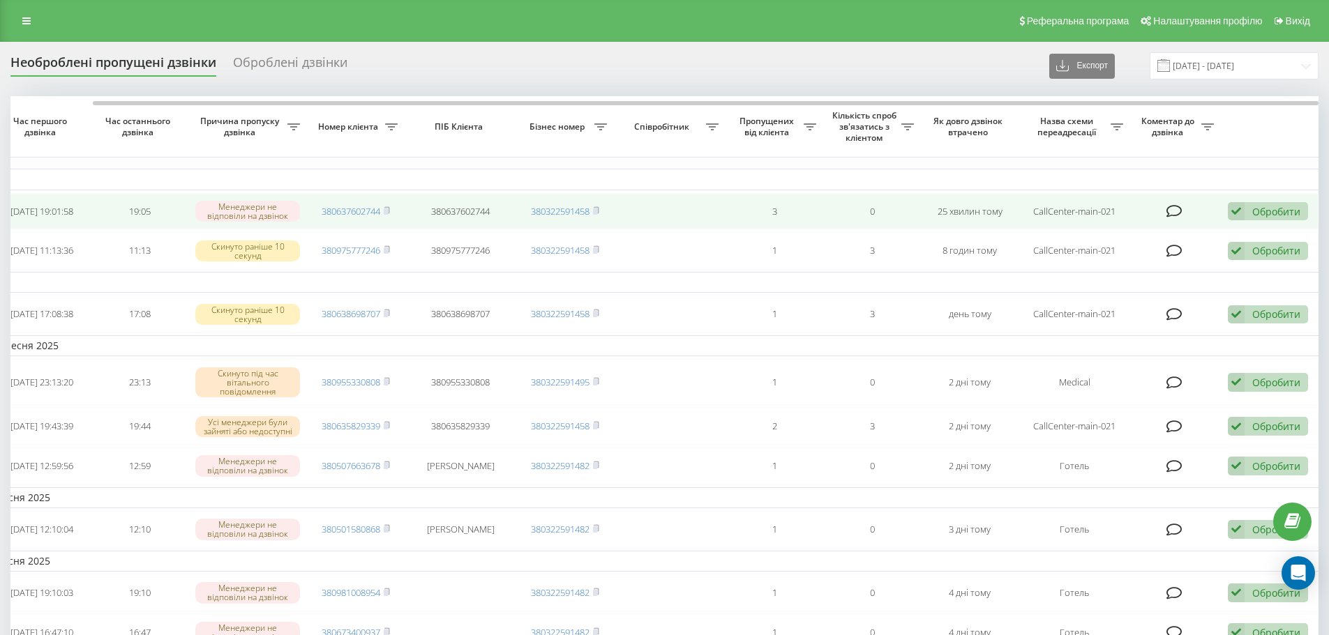
click at [1289, 207] on div "Обробити" at bounding box center [1276, 211] width 48 height 13
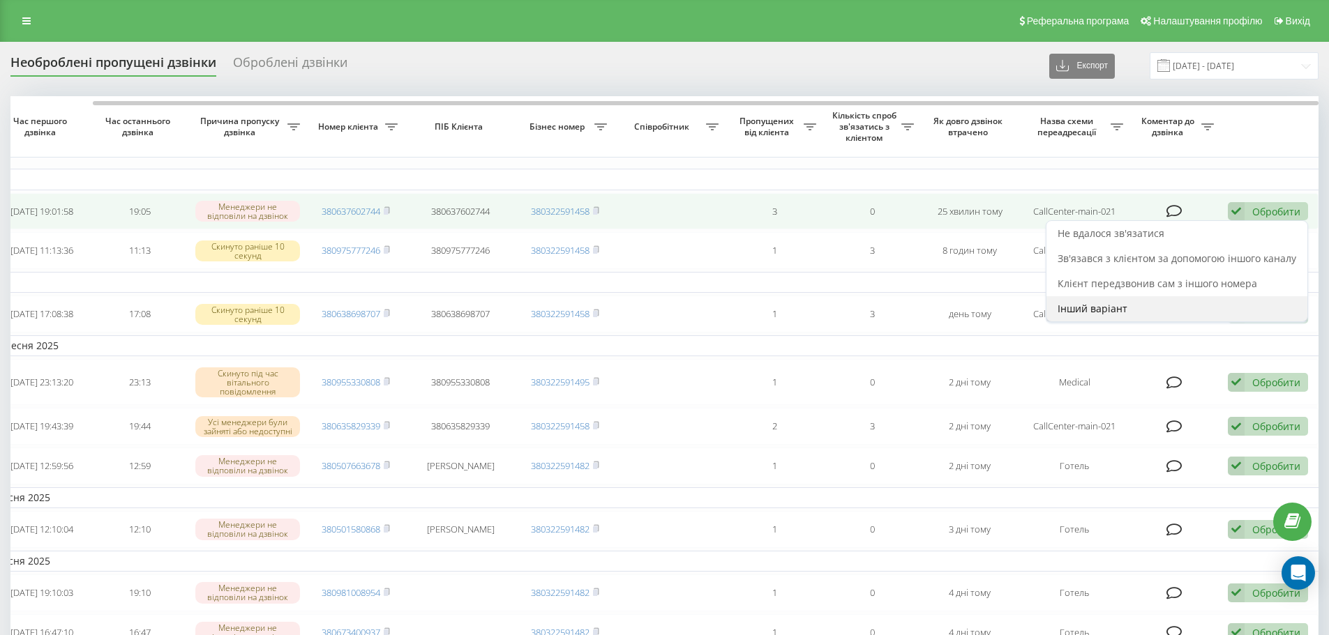
click at [1126, 310] on span "Інший варіант" at bounding box center [1092, 308] width 70 height 13
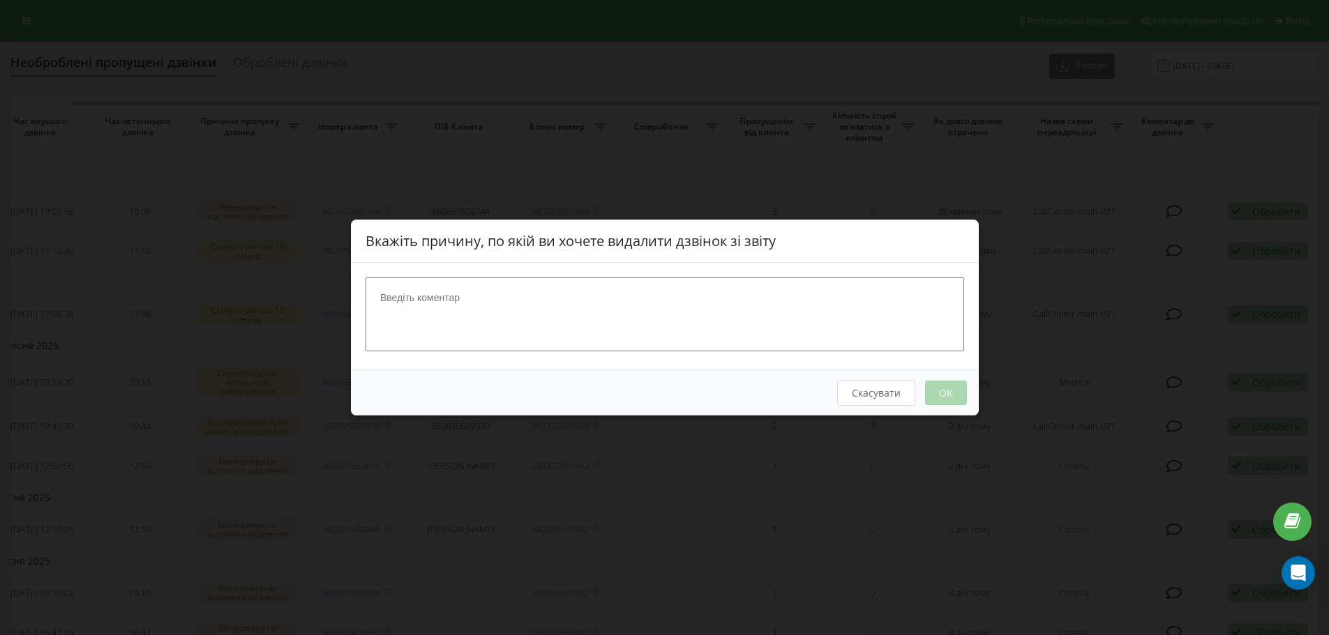
scroll to position [0, 77]
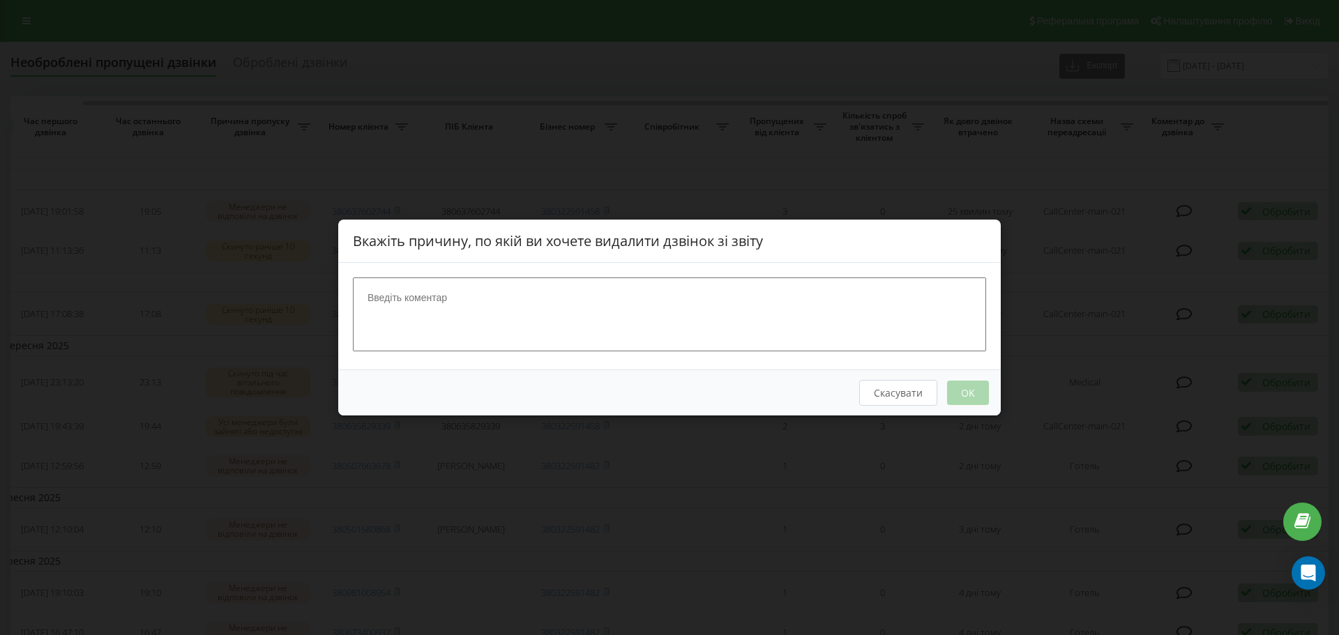
click at [815, 297] on textarea at bounding box center [669, 315] width 633 height 74
type textarea "відділ бронювання"
click at [965, 400] on button "OK" at bounding box center [968, 393] width 42 height 24
